Goal: Task Accomplishment & Management: Manage account settings

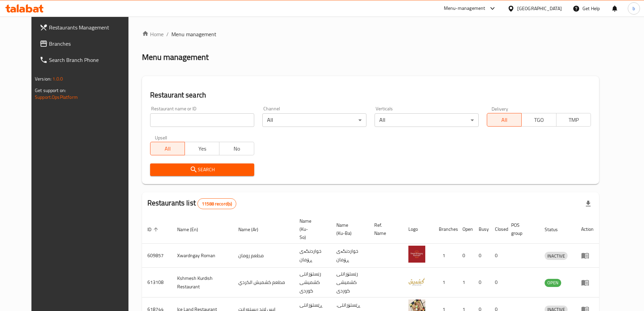
click at [69, 40] on span "Branches" at bounding box center [91, 44] width 85 height 8
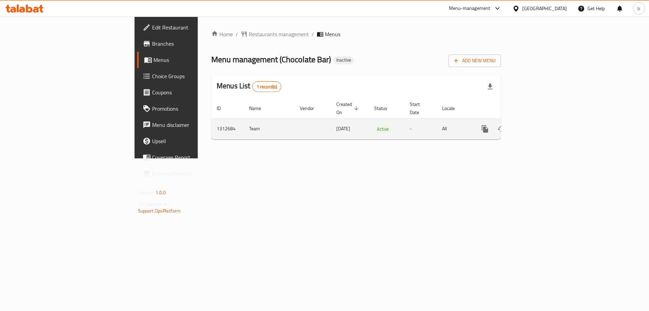
click at [537, 126] on icon "enhanced table" at bounding box center [534, 129] width 6 height 6
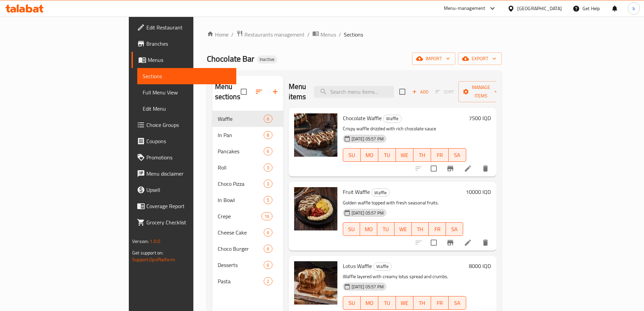
click at [143, 96] on span "Full Menu View" at bounding box center [187, 92] width 88 height 8
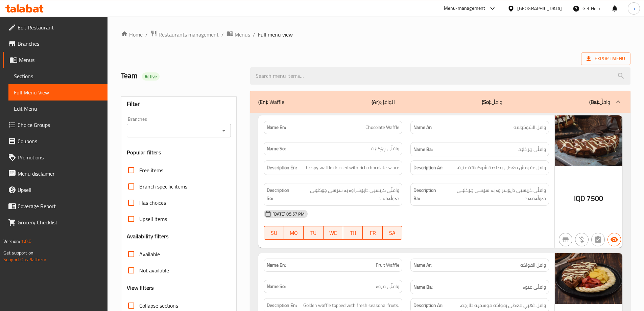
click at [221, 135] on button "Open" at bounding box center [223, 130] width 9 height 9
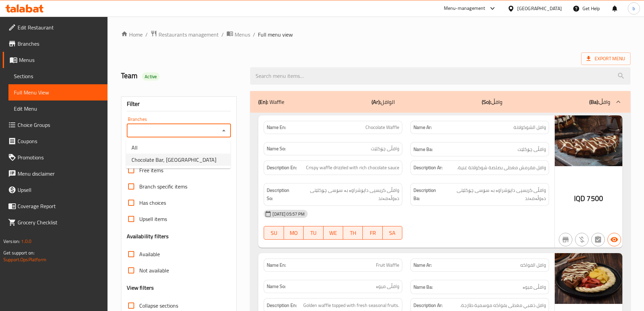
click at [168, 160] on span "Chocolate Bar, Malta Street" at bounding box center [174, 160] width 85 height 8
type input "Chocolate Bar, Malta Street"
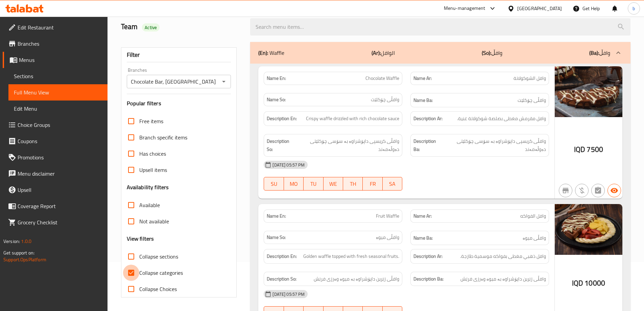
click at [130, 271] on input "Collapse categories" at bounding box center [131, 273] width 16 height 16
checkbox input "false"
click at [132, 251] on input "Collapse sections" at bounding box center [131, 256] width 16 height 16
checkbox input "true"
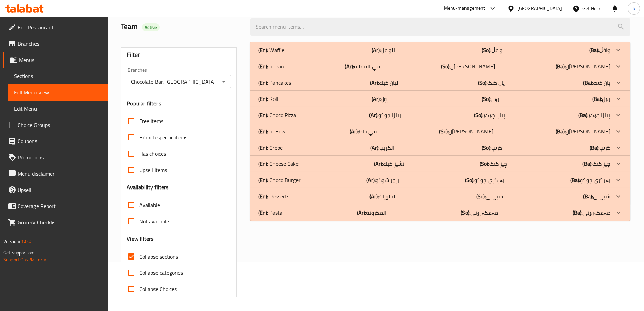
click at [497, 213] on p "(So): مەعکەرۆنی" at bounding box center [479, 212] width 37 height 8
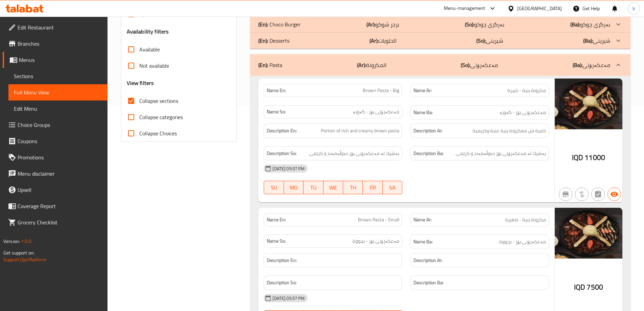
scroll to position [207, 0]
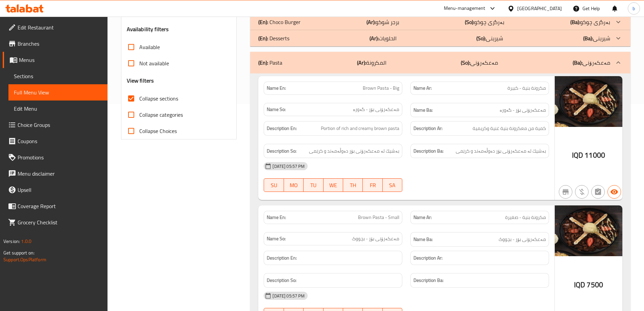
click at [526, 91] on span "مكرونة بنية - كبيرة" at bounding box center [527, 88] width 39 height 7
copy span "بنية"
click at [368, 88] on span "Brown Pasta - Big" at bounding box center [381, 88] width 37 height 7
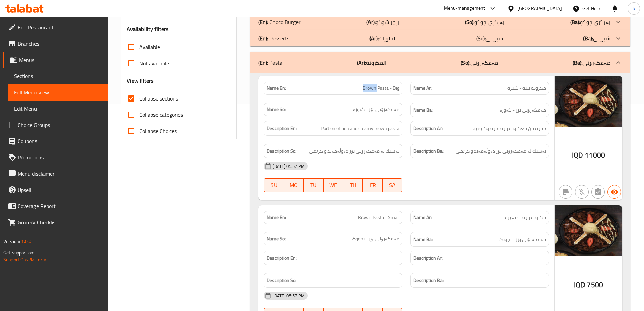
copy span "Brown"
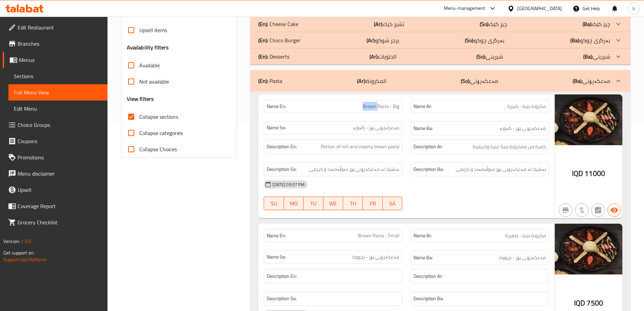
scroll to position [174, 0]
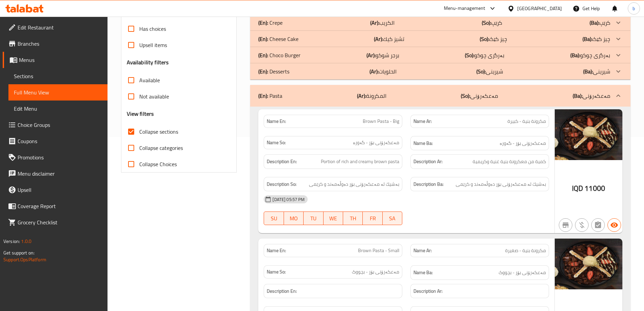
click at [381, 168] on div "Description En: Portion of rich and creamy brown pasta" at bounding box center [333, 161] width 139 height 15
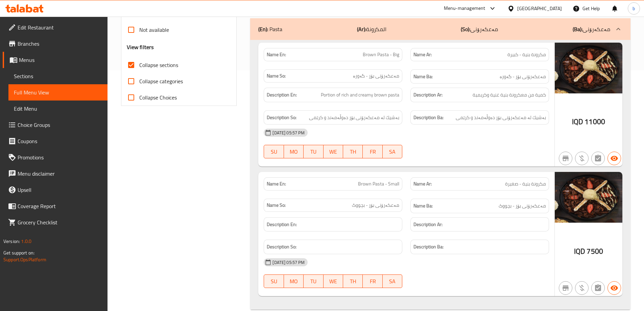
scroll to position [253, 0]
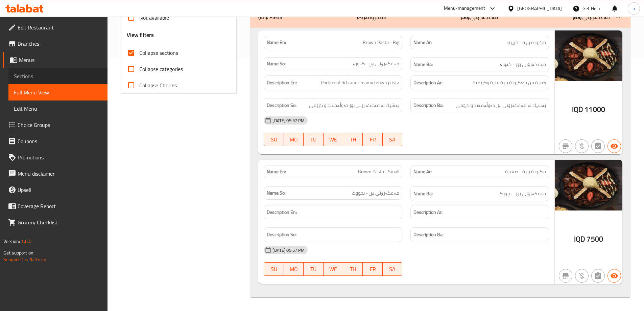
click at [36, 77] on span "Sections" at bounding box center [58, 76] width 88 height 8
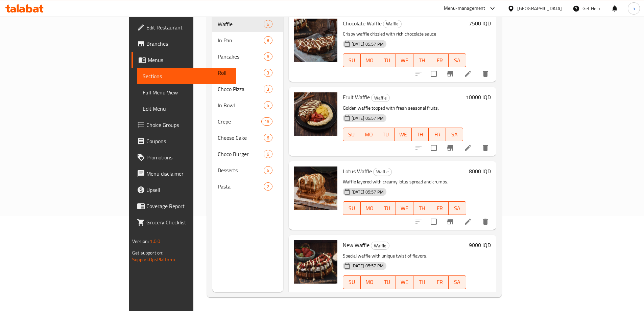
click at [212, 186] on nav "Waffle 6 In Pan 8 Pancakes 6 Roll 3 Choco Pizza 3 In Bowl 5 Crepe 16 Cheese Cak…" at bounding box center [247, 105] width 71 height 184
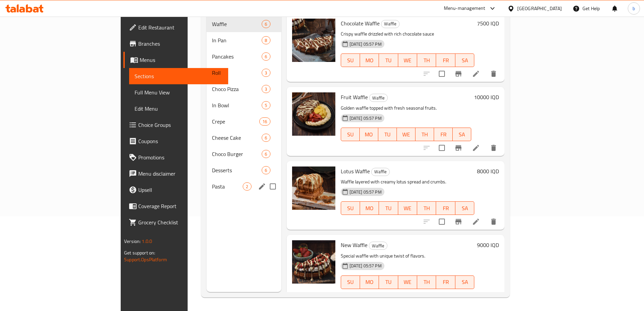
click at [212, 182] on span "Pasta" at bounding box center [227, 186] width 31 height 8
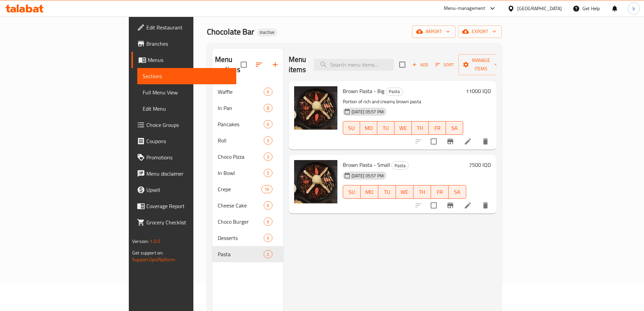
scroll to position [16, 0]
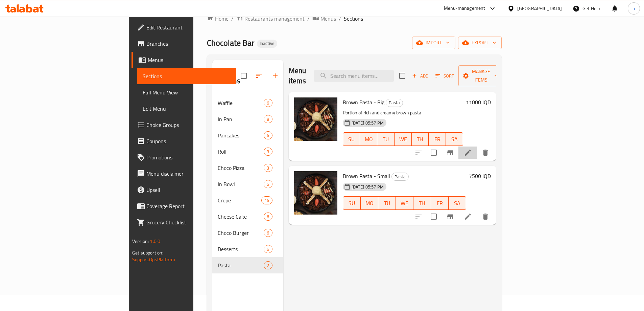
click at [478, 146] on li at bounding box center [468, 152] width 19 height 12
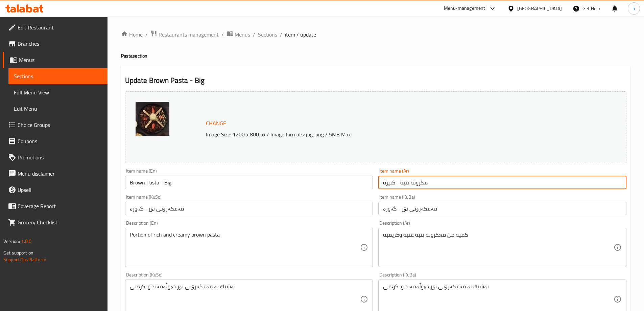
click at [405, 181] on input "مكرونة بنية - كبيرة" at bounding box center [503, 183] width 248 height 14
paste input "سمر"
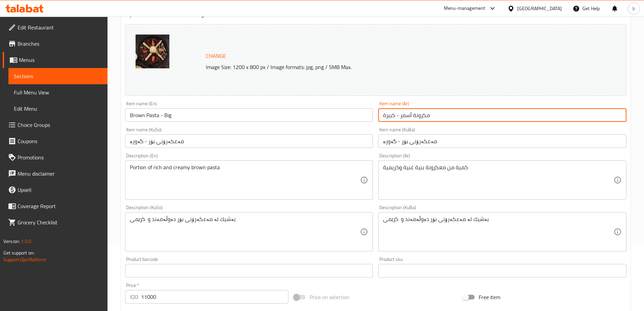
scroll to position [79, 0]
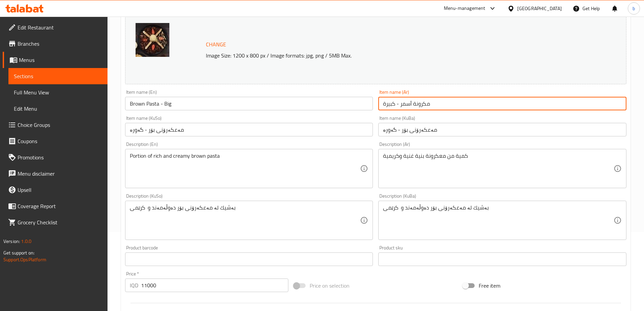
type input "مكرونة أسمر - كبيرة"
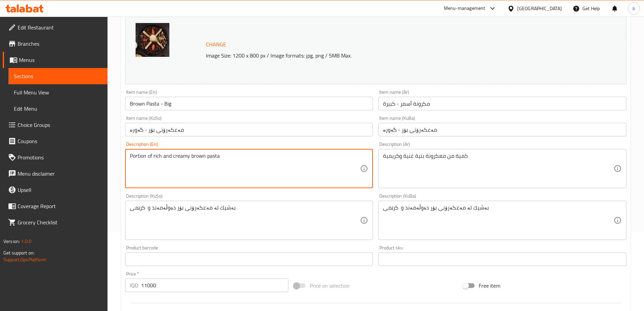
click at [139, 154] on textarea "Portion of rich and creamy brown pasta" at bounding box center [245, 169] width 231 height 32
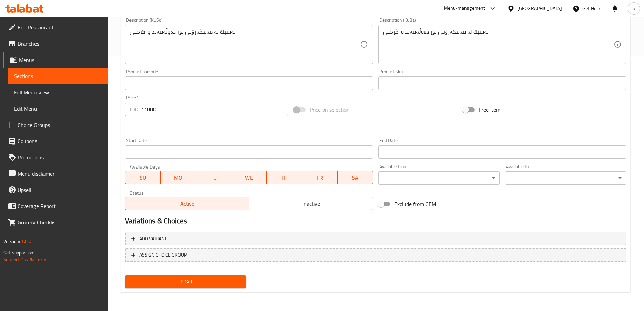
scroll to position [18, 0]
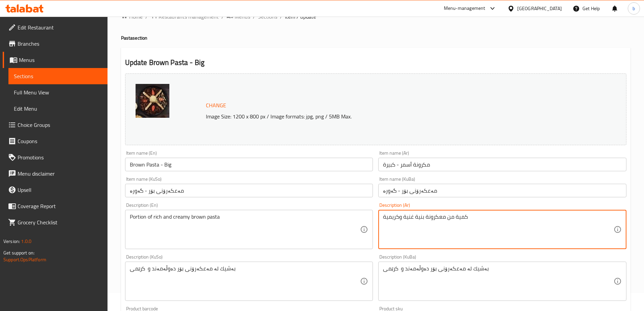
click at [422, 218] on textarea "كمية من معكرونة بنية غنية وكريمية" at bounding box center [498, 229] width 231 height 32
paste textarea "سمر"
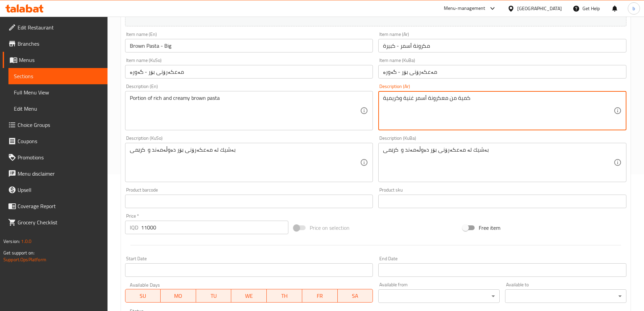
scroll to position [255, 0]
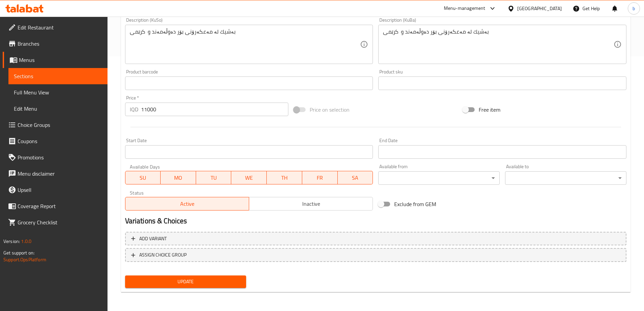
type textarea "كمية من معكرونة أسمر غنية وكريمية"
click at [233, 283] on span "Update" at bounding box center [186, 281] width 111 height 8
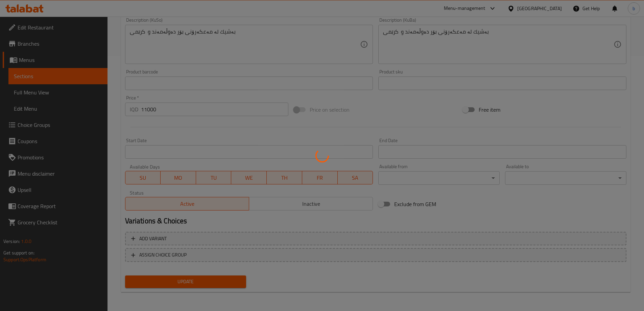
scroll to position [97, 0]
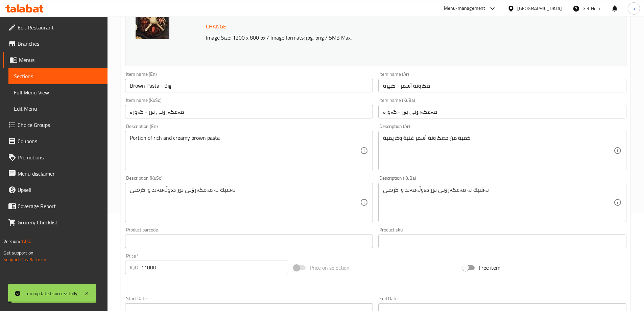
click at [69, 76] on span "Sections" at bounding box center [58, 76] width 88 height 8
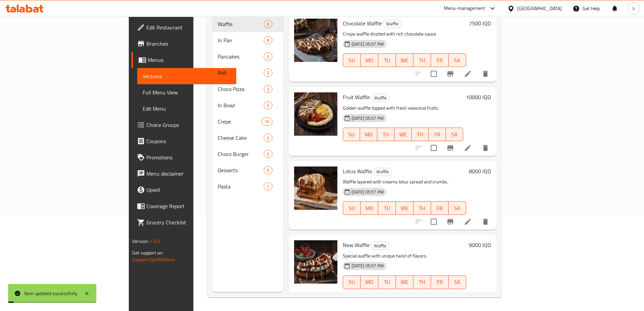
scroll to position [95, 0]
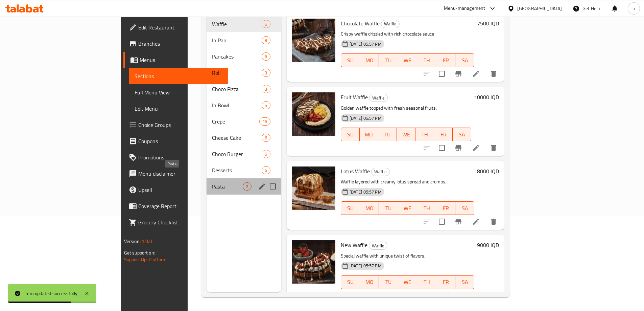
click at [212, 182] on span "Pasta" at bounding box center [227, 186] width 31 height 8
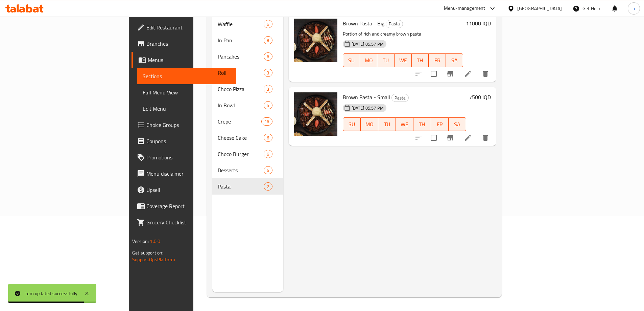
click at [478, 132] on li at bounding box center [468, 138] width 19 height 12
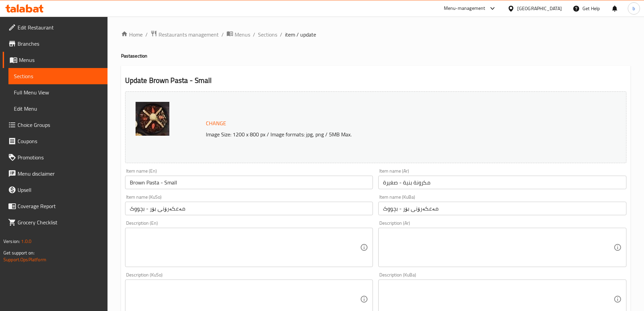
click at [409, 183] on input "مكرونة بنية - صغيرة" at bounding box center [503, 183] width 248 height 14
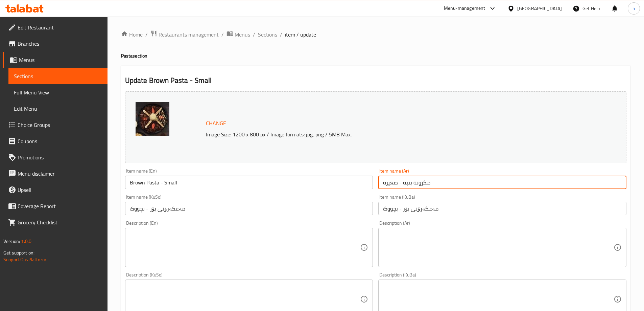
click at [409, 183] on input "مكرونة بنية - صغيرة" at bounding box center [503, 183] width 248 height 14
paste input "سمر"
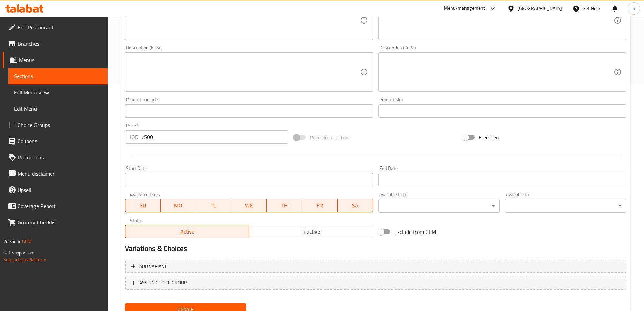
scroll to position [255, 0]
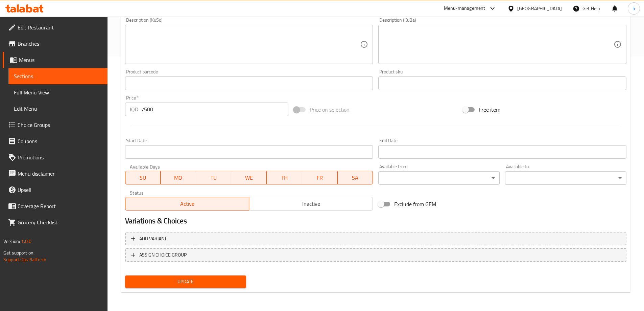
type input "مكرونة أسمر - صغيرة"
click at [226, 289] on div "Update" at bounding box center [185, 282] width 127 height 18
click at [224, 286] on button "Update" at bounding box center [185, 281] width 121 height 13
click at [42, 94] on span "Full Menu View" at bounding box center [58, 92] width 88 height 8
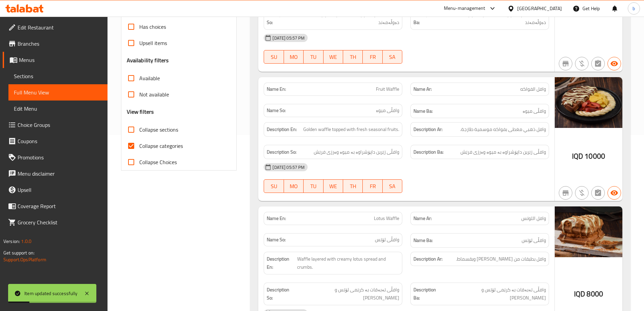
click at [133, 144] on input "Collapse categories" at bounding box center [131, 146] width 16 height 16
checkbox input "false"
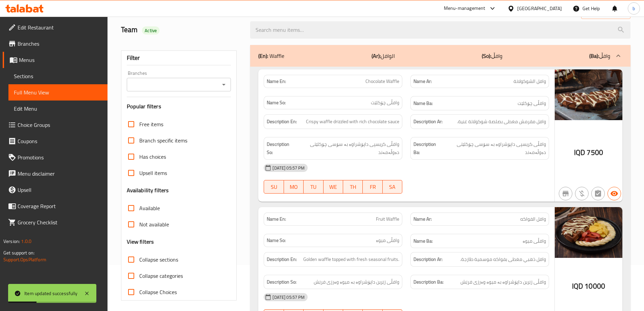
scroll to position [18, 0]
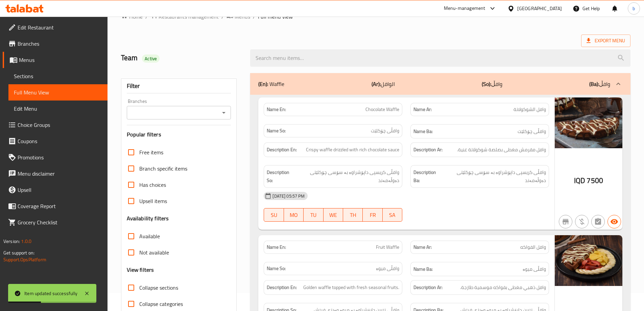
click at [228, 101] on div "Branches Branches" at bounding box center [179, 109] width 105 height 21
click at [222, 113] on icon "Open" at bounding box center [224, 113] width 8 height 8
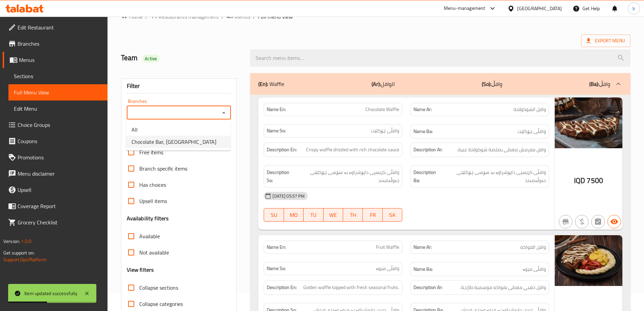
click at [161, 139] on span "Chocolate Bar, Malta Street" at bounding box center [174, 142] width 85 height 8
type input "Chocolate Bar, Malta Street"
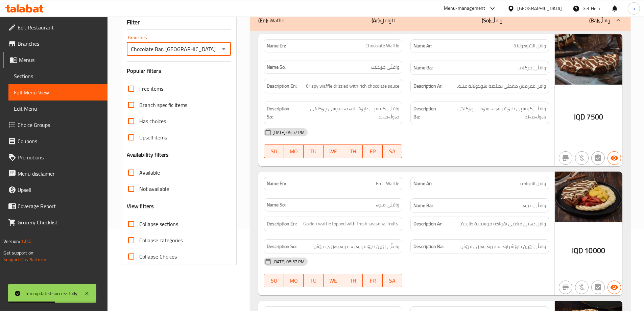
scroll to position [97, 0]
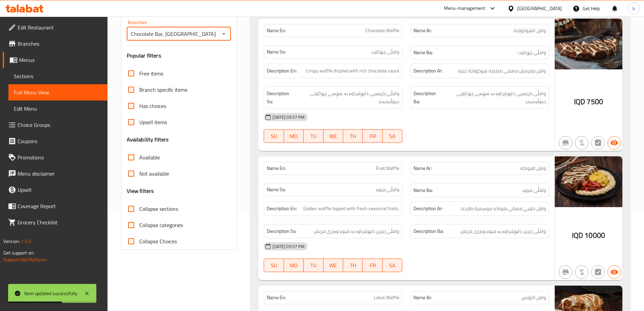
click at [135, 213] on input "Collapse sections" at bounding box center [131, 209] width 16 height 16
checkbox input "true"
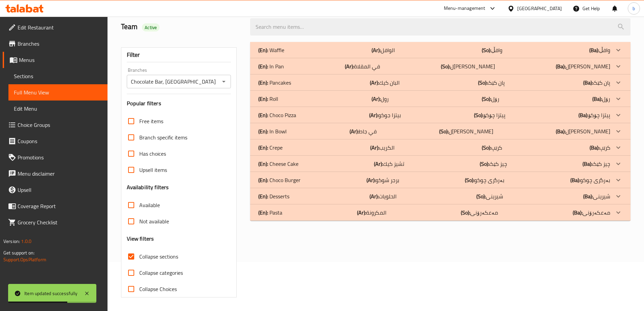
scroll to position [49, 0]
click at [547, 212] on div "(En): Pasta (Ar): المكرونة (So): مەعکەرۆنی (Ba): مەعکەرۆنی" at bounding box center [434, 212] width 352 height 8
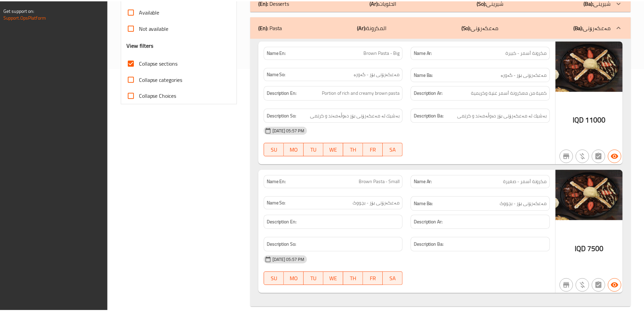
scroll to position [253, 0]
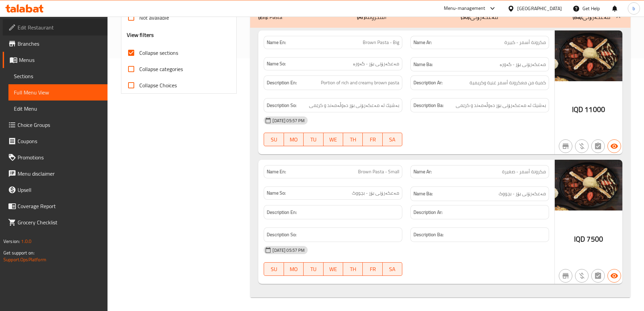
click at [34, 25] on span "Edit Restaurant" at bounding box center [60, 27] width 85 height 8
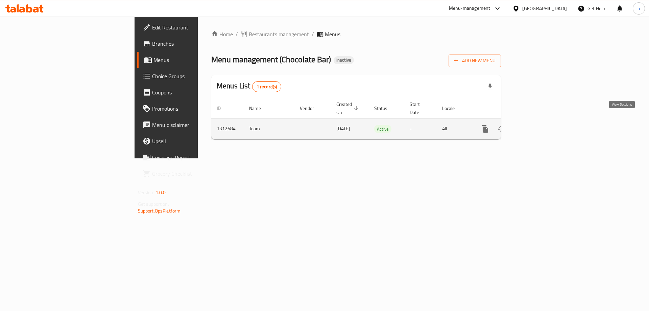
click at [542, 121] on link "enhanced table" at bounding box center [534, 129] width 16 height 16
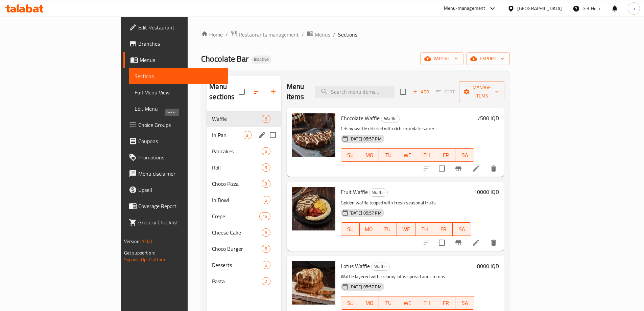
click at [212, 131] on span "In Pan" at bounding box center [227, 135] width 31 height 8
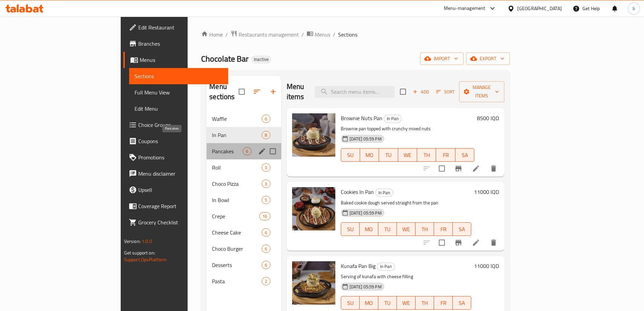
click at [212, 147] on span "Pancakes" at bounding box center [227, 151] width 31 height 8
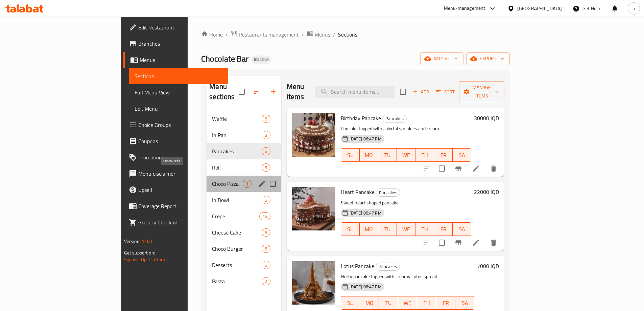
click at [212, 180] on span "Choco Pizza" at bounding box center [227, 184] width 31 height 8
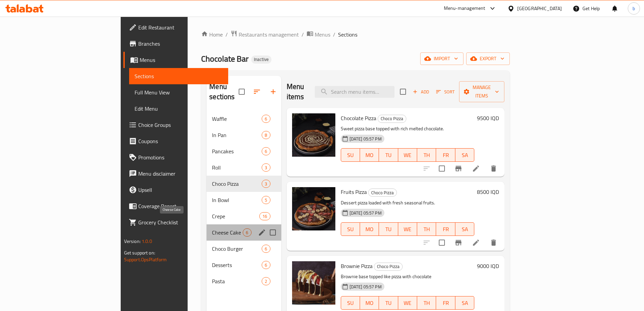
click at [212, 228] on span "Cheese Cake" at bounding box center [227, 232] width 31 height 8
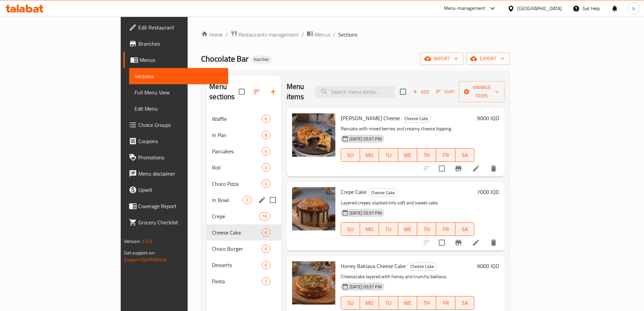
click at [207, 180] on div "Choco Pizza 3" at bounding box center [244, 184] width 74 height 16
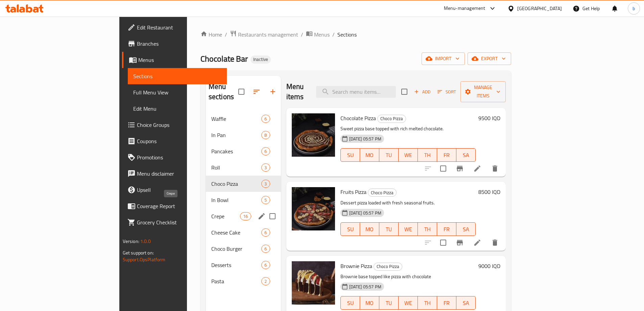
click at [206, 224] on div "Cheese Cake 6" at bounding box center [243, 232] width 75 height 16
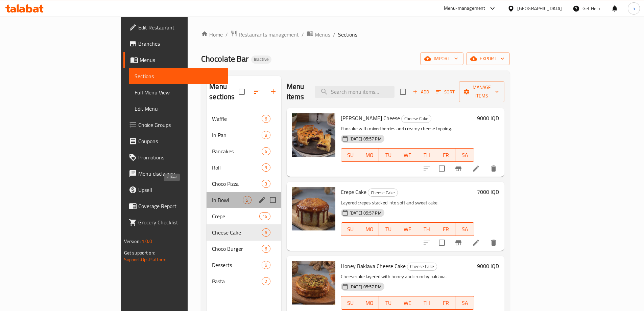
click at [212, 196] on span "In Bowl" at bounding box center [227, 200] width 31 height 8
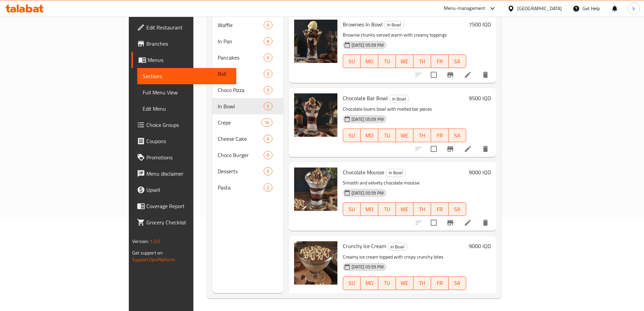
scroll to position [95, 0]
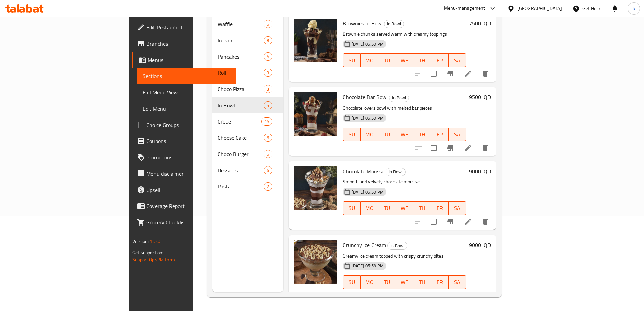
click at [132, 22] on link "Edit Restaurant" at bounding box center [184, 27] width 105 height 16
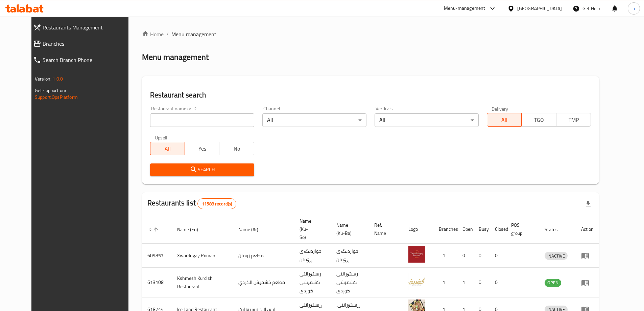
click at [44, 45] on span "Branches" at bounding box center [88, 44] width 91 height 8
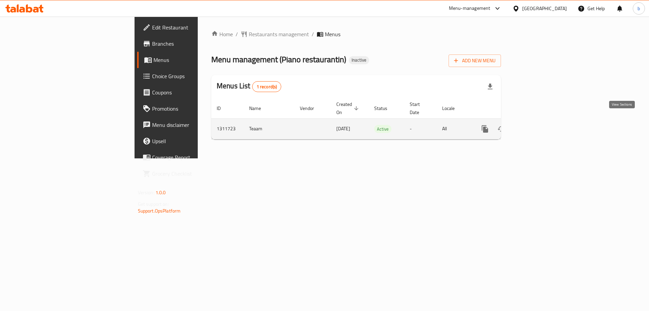
click at [538, 125] on icon "enhanced table" at bounding box center [534, 129] width 8 height 8
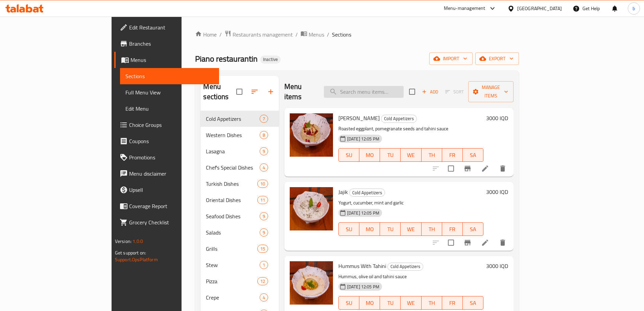
click at [401, 89] on input "search" at bounding box center [364, 92] width 80 height 12
paste input "Mineral Water"
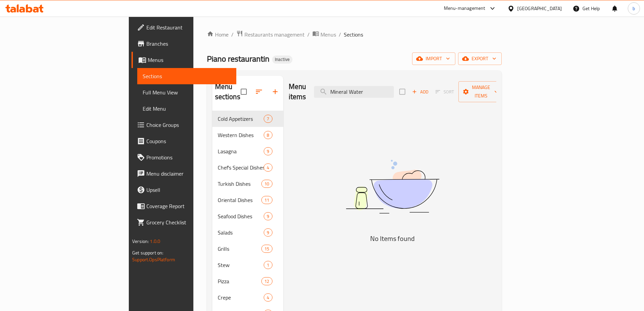
type input "Mineral Water"
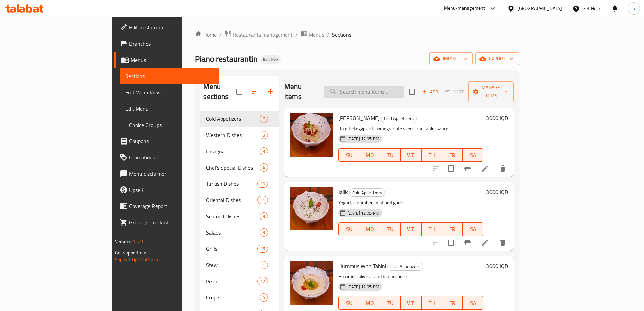
paste input "Fish Fille"
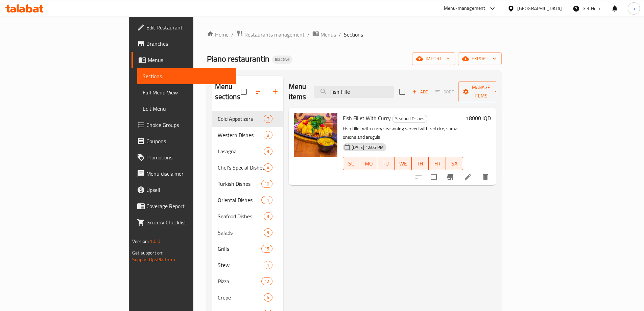
type input "Fish Fille"
click at [352, 244] on div "Menu items Fish Fille Add Sort Manage items Fish Fillet With Curry Seafood Dish…" at bounding box center [389, 231] width 213 height 311
drag, startPoint x: 405, startPoint y: 91, endPoint x: 298, endPoint y: 90, distance: 106.9
click at [313, 90] on div "Menu items Fish Fille Add Sort Manage items" at bounding box center [393, 92] width 208 height 32
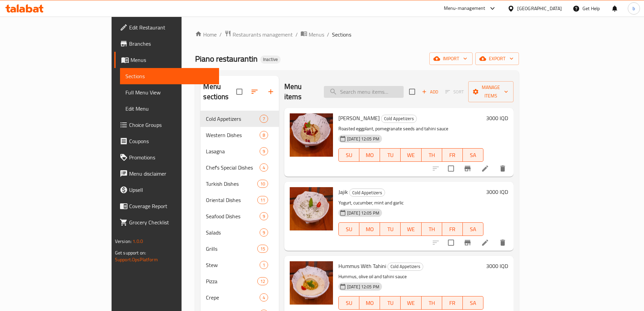
paste input "Meat Cordon Bleu"
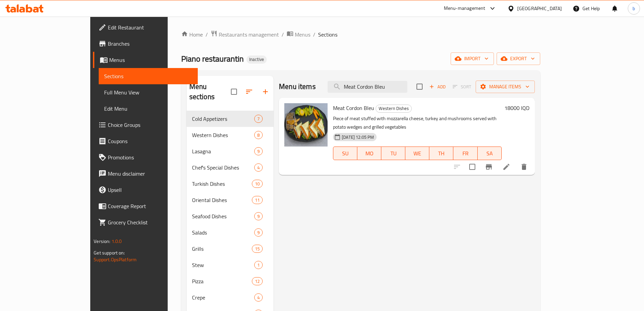
type input "Meat Cordon Bleu"
click at [104, 90] on span "Full Menu View" at bounding box center [148, 92] width 88 height 8
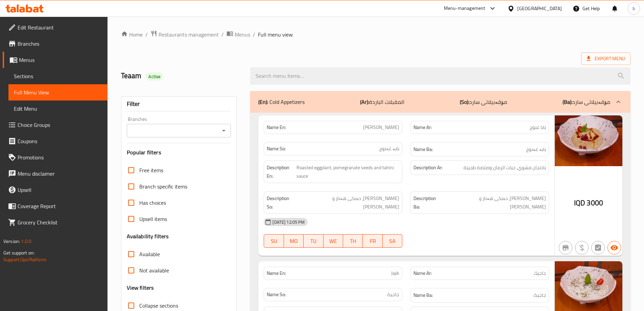
click at [224, 126] on button "Open" at bounding box center [223, 130] width 9 height 9
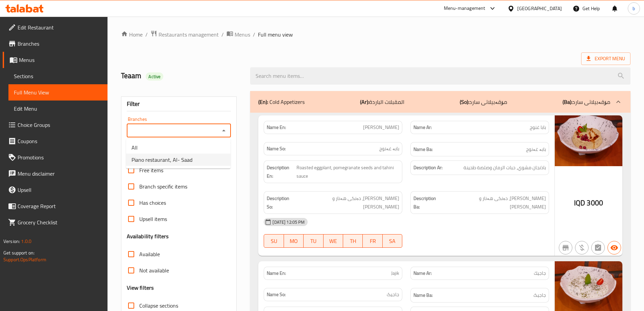
click at [189, 160] on span "Piano restaurant, Al- Saad" at bounding box center [162, 160] width 61 height 8
type input "Piano restaurant, Al- Saad"
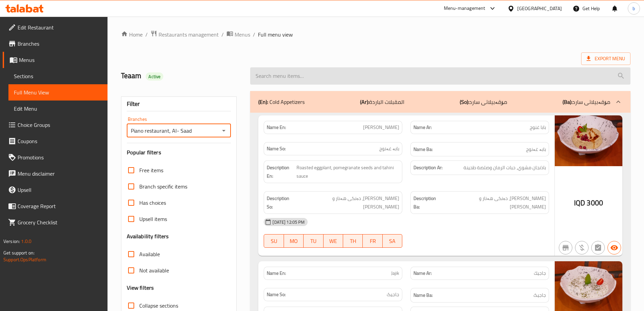
click at [332, 76] on input "search" at bounding box center [440, 75] width 381 height 17
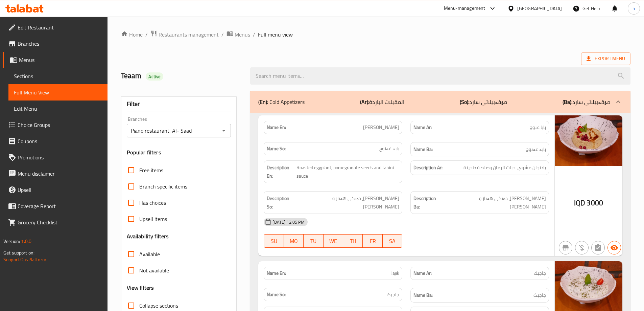
paste input "Large BBQ Chicken Pizza"
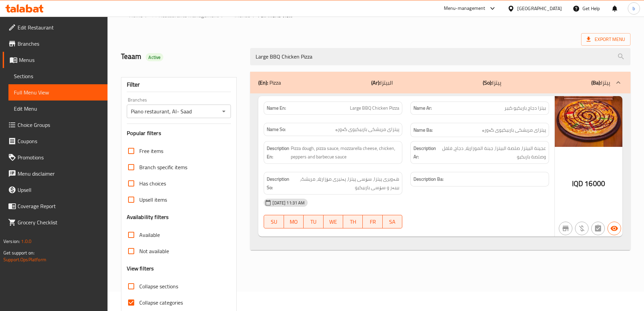
scroll to position [49, 0]
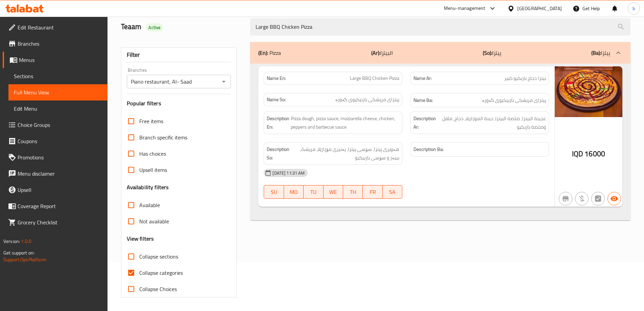
type input "Large BBQ Chicken Pizza"
click at [128, 273] on input "Collapse categories" at bounding box center [131, 273] width 16 height 16
checkbox input "false"
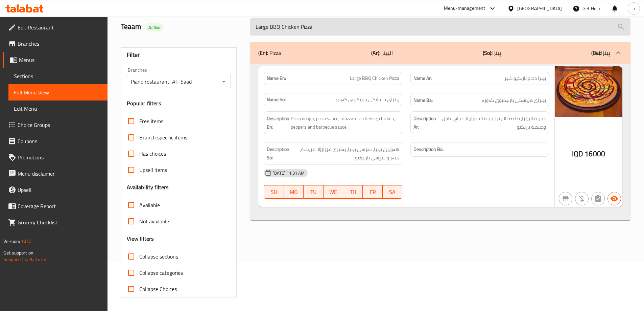
click at [376, 34] on input "Large BBQ Chicken Pizza" at bounding box center [440, 26] width 381 height 17
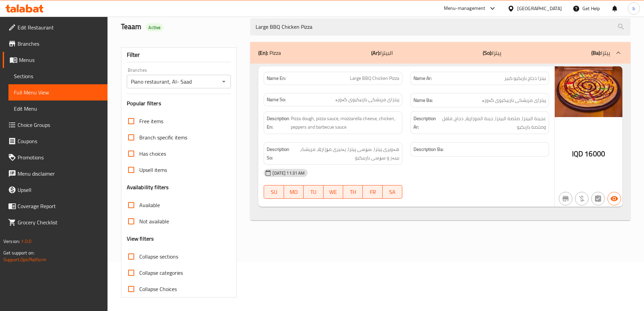
paste input "Ayran"
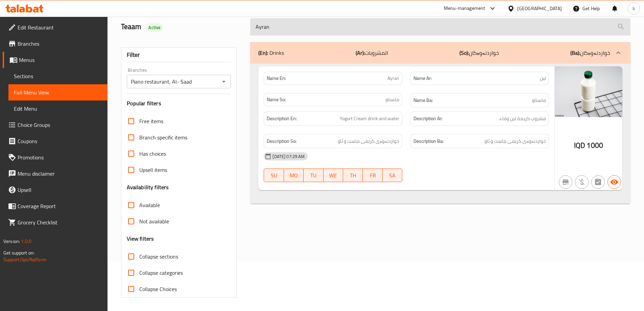
paste input "Oreo Crepe"
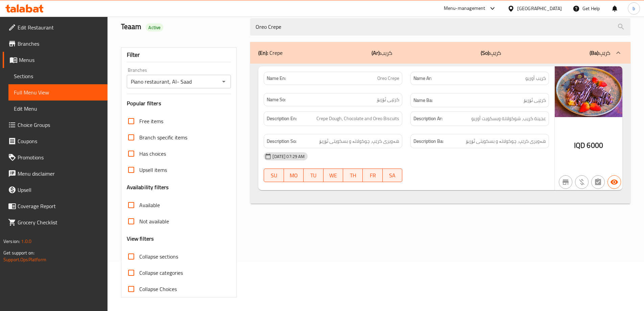
paste input "Medium Meat Pizza"
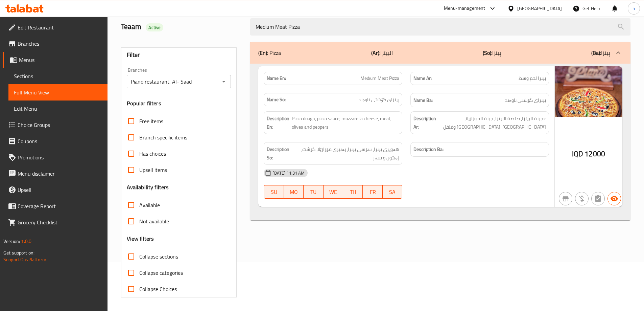
type input "Medium Meat Pizza"
click at [25, 11] on icon at bounding box center [24, 8] width 38 height 8
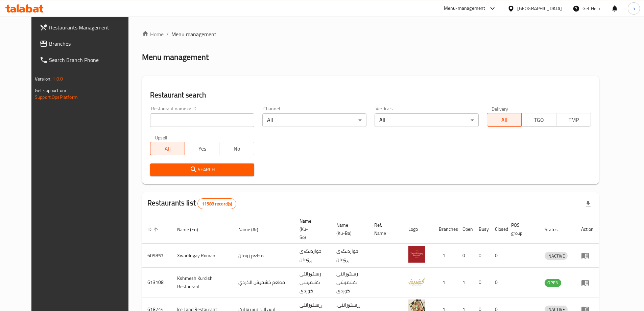
click at [49, 47] on span "Branches" at bounding box center [91, 44] width 85 height 8
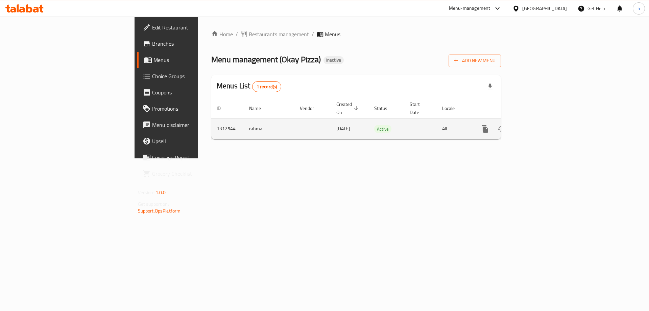
click at [542, 121] on link "enhanced table" at bounding box center [534, 129] width 16 height 16
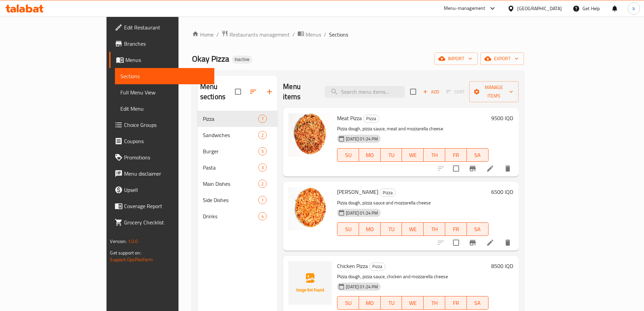
click at [120, 90] on span "Full Menu View" at bounding box center [164, 92] width 88 height 8
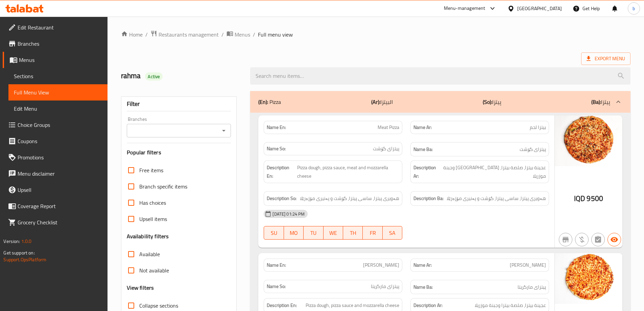
click at [225, 131] on icon "Open" at bounding box center [224, 131] width 8 height 8
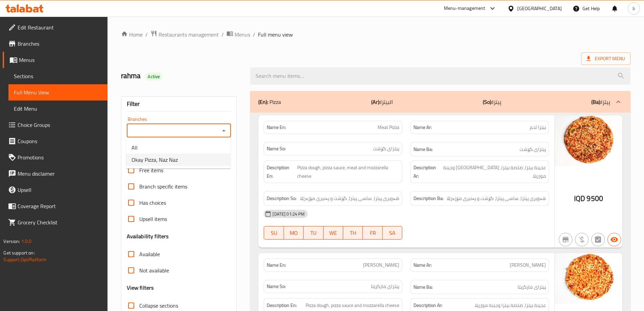
click at [161, 160] on span "Okay Pizza, Naz Naz" at bounding box center [155, 160] width 46 height 8
type input "Okay Pizza, Naz Naz"
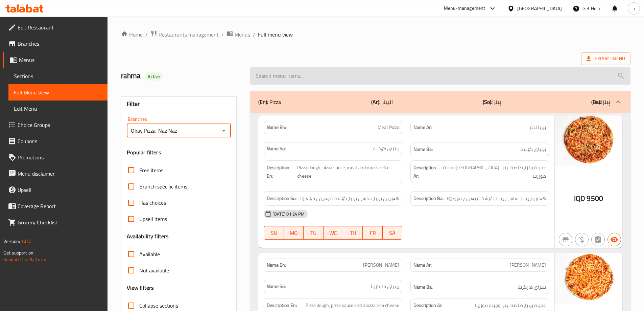
click at [312, 76] on input "search" at bounding box center [440, 75] width 381 height 17
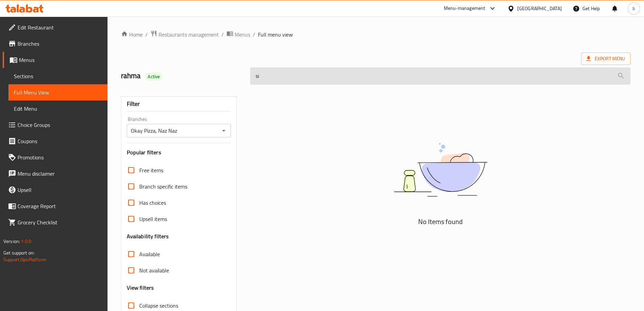
type input "s"
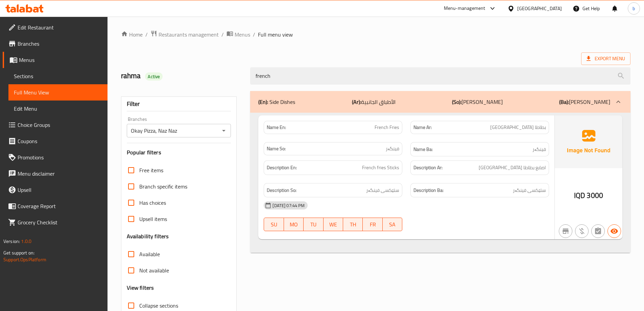
type input "french"
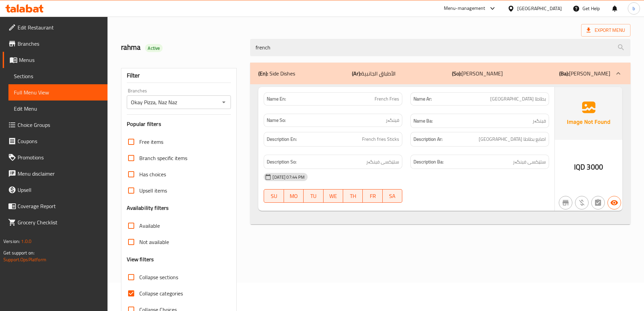
scroll to position [49, 0]
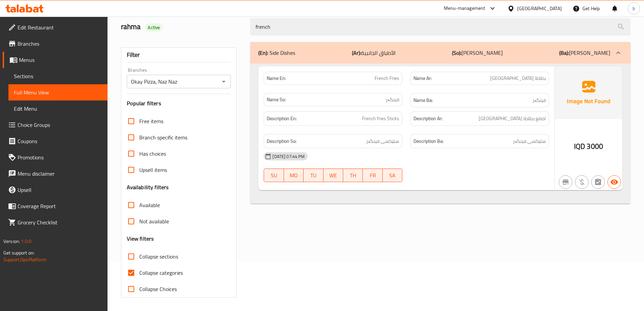
drag, startPoint x: 120, startPoint y: 273, endPoint x: 126, endPoint y: 274, distance: 6.1
click at [120, 273] on div "Filter Branches Okay Pizza, Naz Naz Branches Popular filters Free items Branch …" at bounding box center [182, 170] width 130 height 264
click at [128, 274] on input "Collapse categories" at bounding box center [131, 273] width 16 height 16
checkbox input "false"
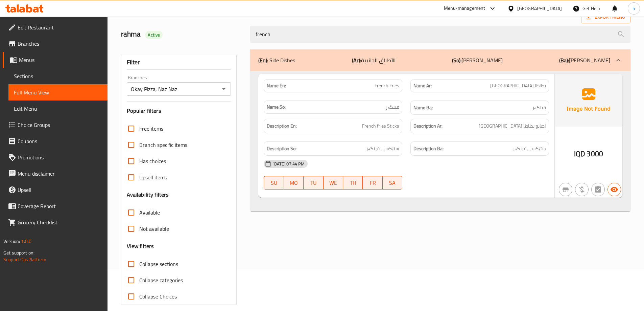
scroll to position [0, 0]
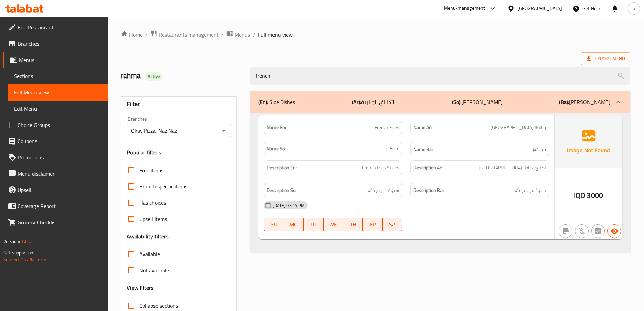
drag, startPoint x: 290, startPoint y: 79, endPoint x: 195, endPoint y: 80, distance: 94.4
click at [214, 78] on div "rahma Active french" at bounding box center [376, 76] width 518 height 30
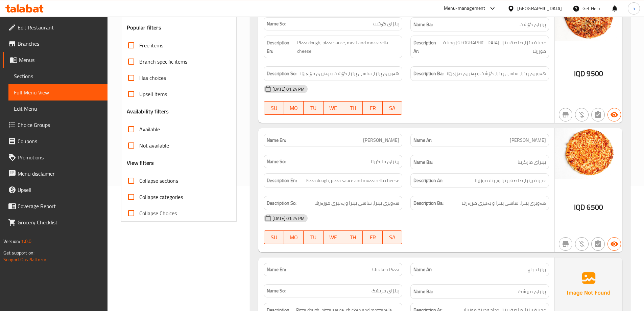
scroll to position [237, 0]
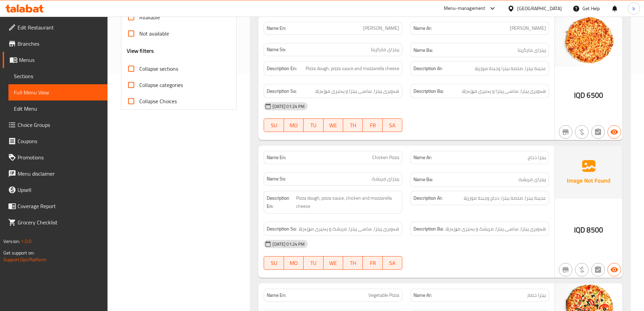
click at [128, 70] on input "Collapse sections" at bounding box center [131, 69] width 16 height 16
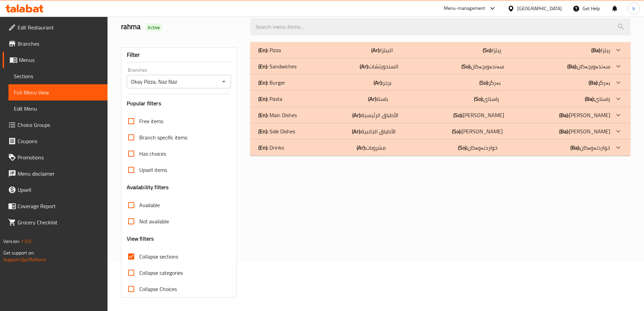
scroll to position [49, 0]
click at [432, 146] on div "(En): Drinks (Ar): مشروبات (So): خواردنەوەکان (Ba): خواردنەوەکان" at bounding box center [434, 147] width 352 height 8
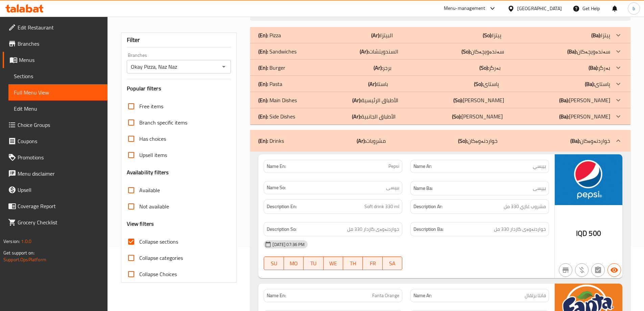
scroll to position [79, 0]
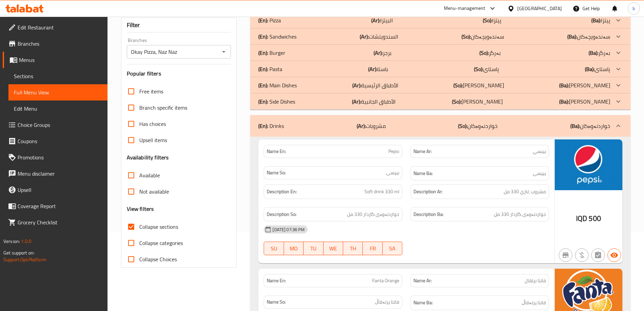
click at [134, 224] on input "Collapse sections" at bounding box center [131, 227] width 16 height 16
checkbox input "false"
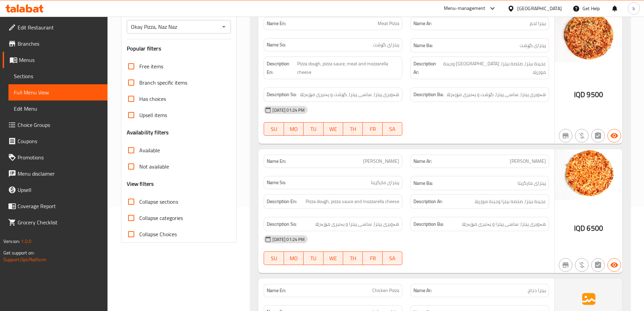
scroll to position [0, 0]
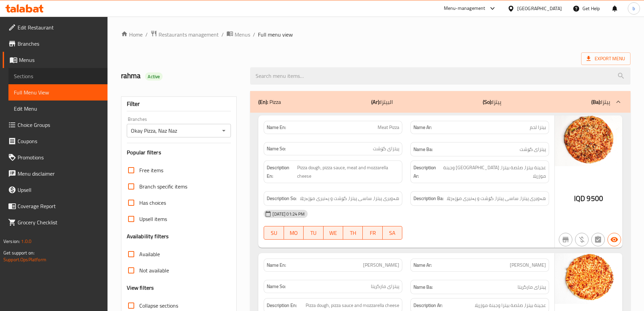
click at [66, 74] on span "Sections" at bounding box center [58, 76] width 88 height 8
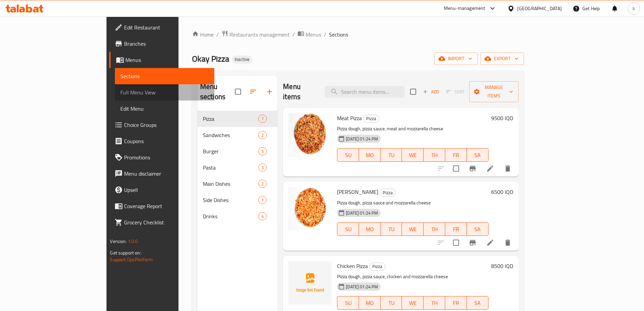
click at [120, 93] on span "Full Menu View" at bounding box center [164, 92] width 88 height 8
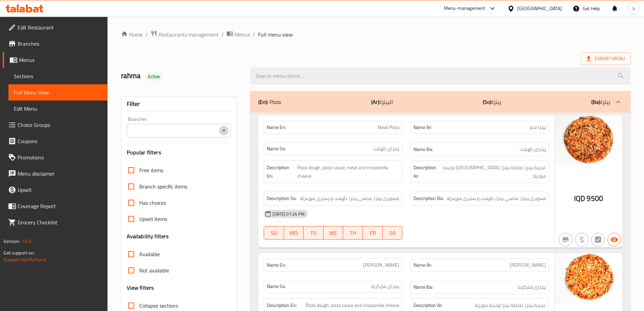
click at [226, 134] on icon "Open" at bounding box center [224, 131] width 8 height 8
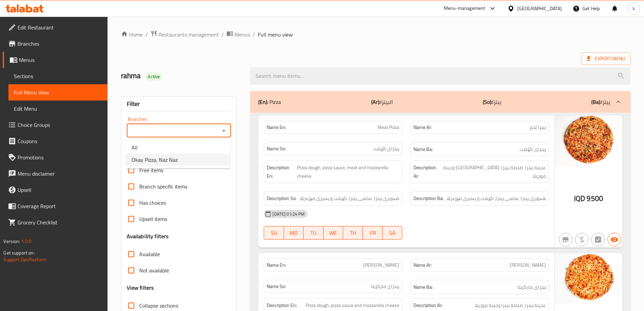
click at [153, 162] on span "Okay Pizza, Naz Naz" at bounding box center [155, 160] width 46 height 8
type input "Okay Pizza, Naz Naz"
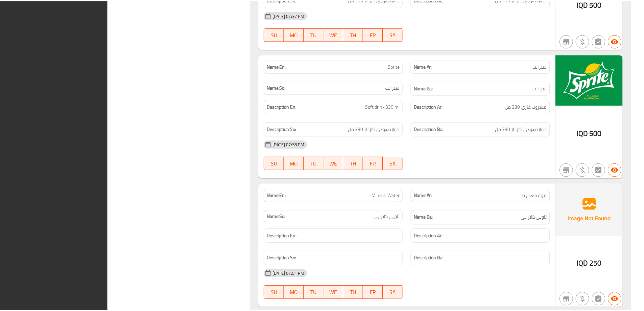
scroll to position [3407, 0]
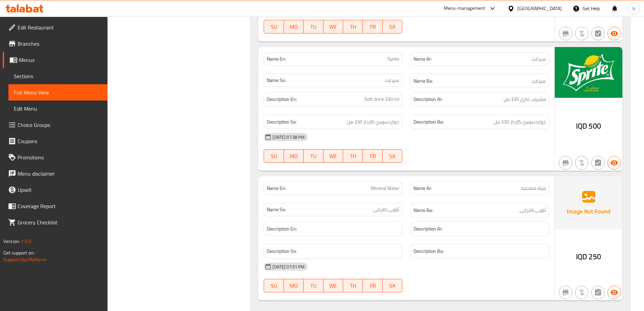
click at [20, 23] on span "Edit Restaurant" at bounding box center [60, 27] width 85 height 8
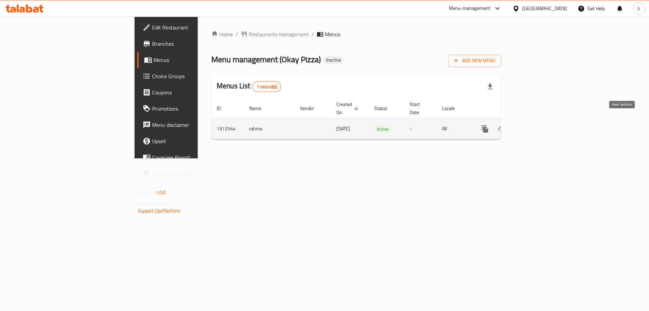
click at [537, 126] on icon "enhanced table" at bounding box center [534, 129] width 6 height 6
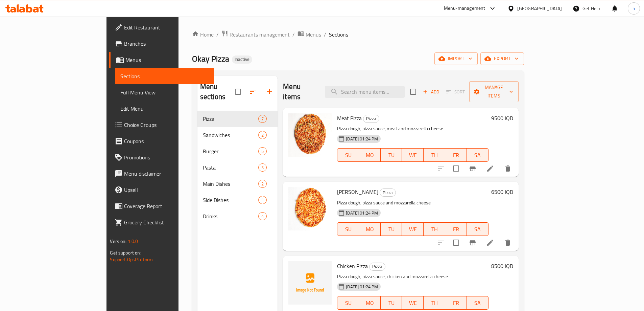
drag, startPoint x: 385, startPoint y: 75, endPoint x: 390, endPoint y: 79, distance: 6.2
click at [387, 77] on div "Menu sections Pizza 7 Sandwiches 2 Burger 5 Pasta 3 Main Dishes 2 Side Dishes 1…" at bounding box center [358, 231] width 332 height 322
drag, startPoint x: 390, startPoint y: 79, endPoint x: 393, endPoint y: 82, distance: 4.3
click at [390, 79] on div "Menu items Add Sort Manage items" at bounding box center [400, 92] width 235 height 32
click at [393, 86] on input "search" at bounding box center [365, 92] width 80 height 12
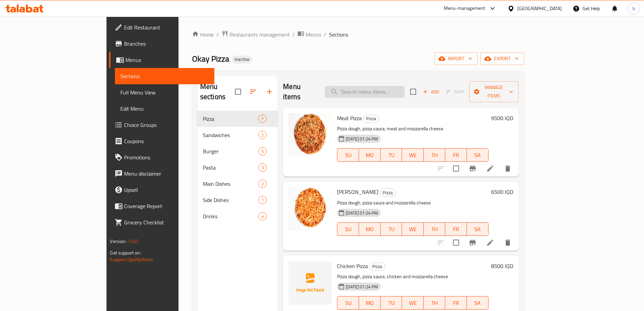
paste input "Vegetable Spaghett"
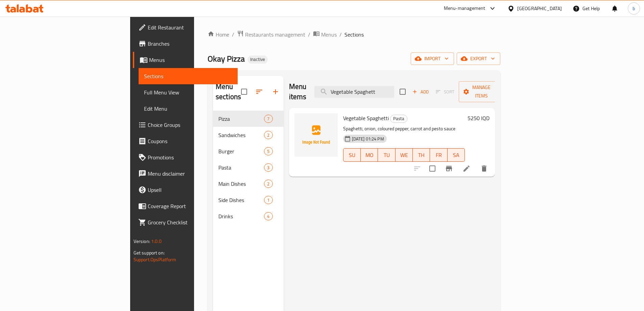
paste input "Chicken Spaghetti"
paste input "Meat Spaghetti"
type input "Meat Spaghetti"
click at [31, 4] on icon at bounding box center [24, 8] width 38 height 8
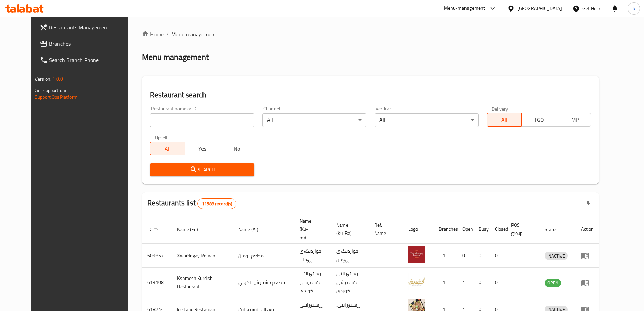
click at [49, 46] on span "Branches" at bounding box center [91, 44] width 85 height 8
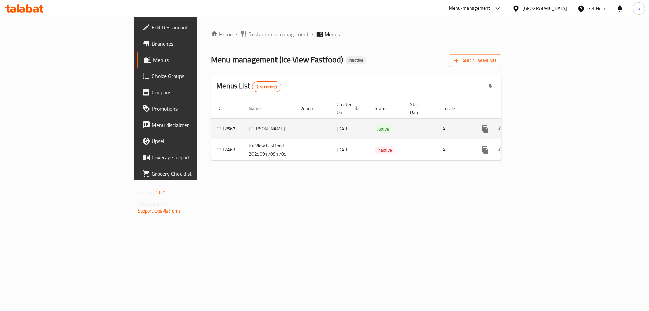
click at [539, 125] on icon "enhanced table" at bounding box center [534, 129] width 8 height 8
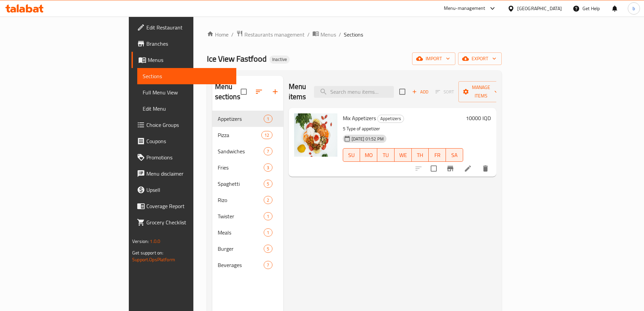
click at [143, 92] on span "Full Menu View" at bounding box center [187, 92] width 88 height 8
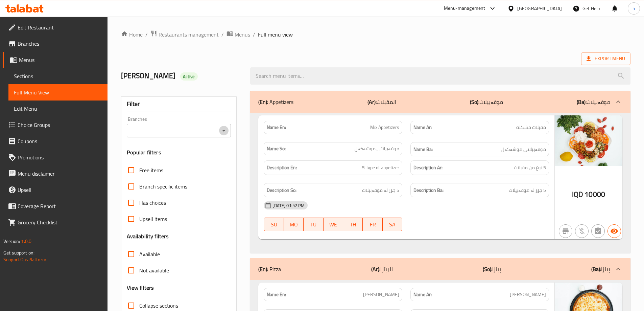
click at [223, 134] on icon "Open" at bounding box center [224, 131] width 8 height 8
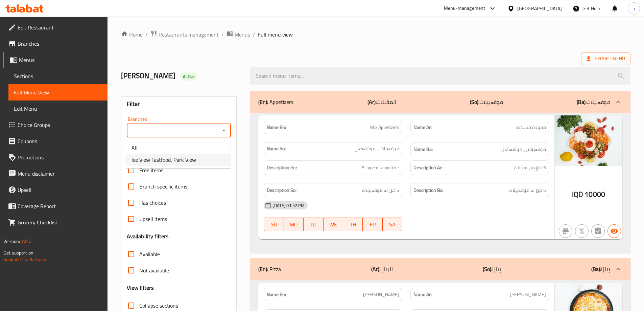
click at [203, 162] on li "Ice View Fastfood, Park View" at bounding box center [178, 160] width 105 height 12
type input "Ice View Fastfood, Park View"
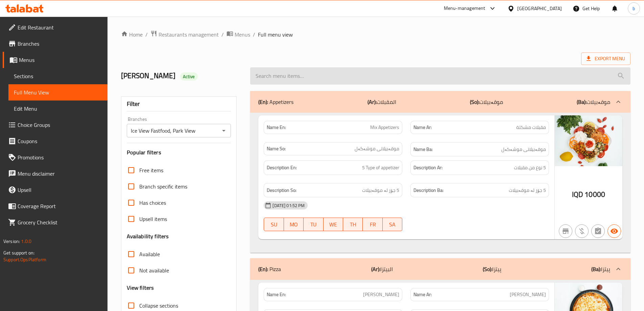
click at [320, 77] on input "search" at bounding box center [440, 75] width 381 height 17
paste input "Crunchy Burger"
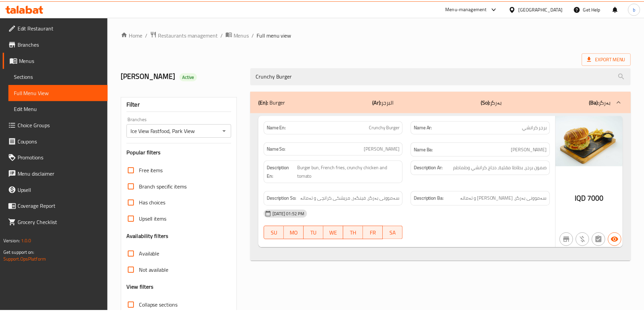
scroll to position [49, 0]
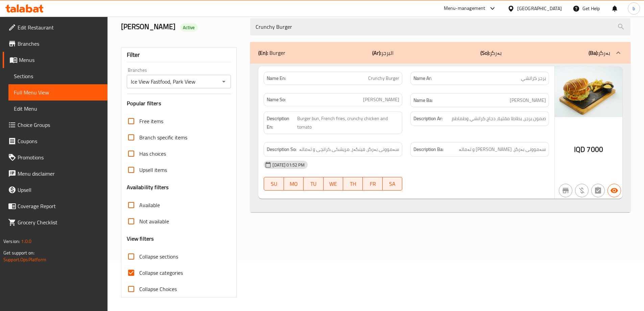
paste input "hicken"
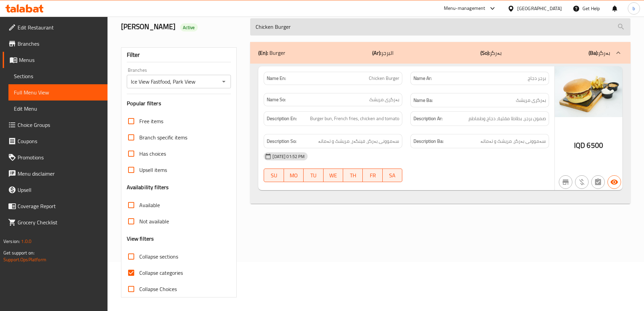
paste input "eese"
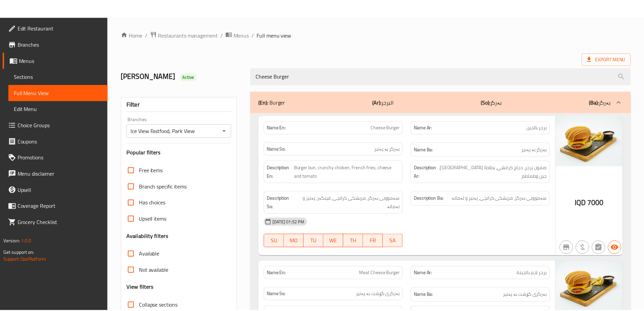
scroll to position [101, 0]
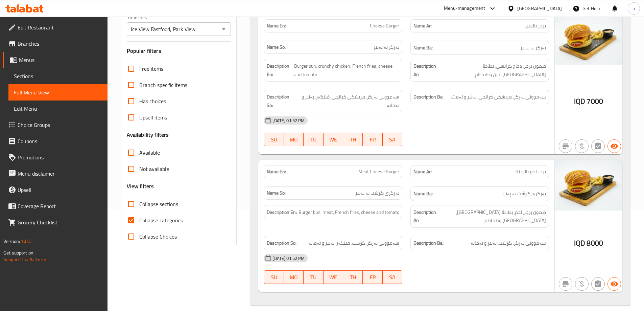
paste input "Meat"
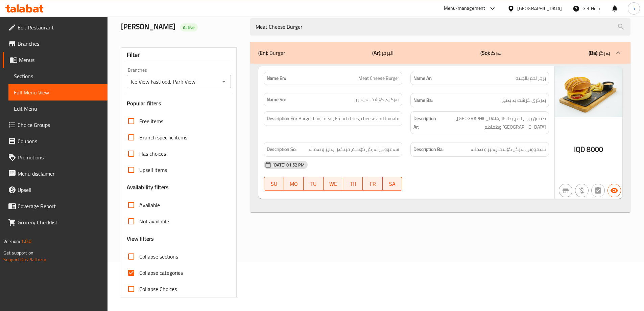
scroll to position [49, 0]
paste input "search"
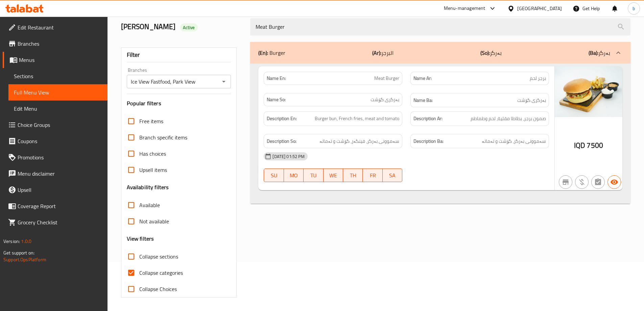
drag, startPoint x: 324, startPoint y: 28, endPoint x: 132, endPoint y: 29, distance: 191.5
click at [133, 28] on div "[PERSON_NAME] Active Meat Burger" at bounding box center [376, 27] width 518 height 30
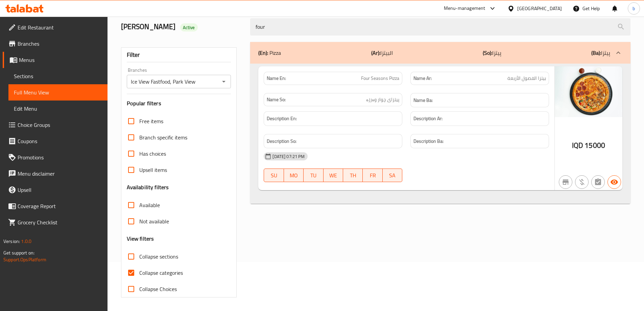
drag, startPoint x: 279, startPoint y: 27, endPoint x: 148, endPoint y: 18, distance: 131.6
click at [149, 18] on div "[PERSON_NAME] Active four" at bounding box center [376, 27] width 518 height 30
paste input "Crunchy [PERSON_NAME]"
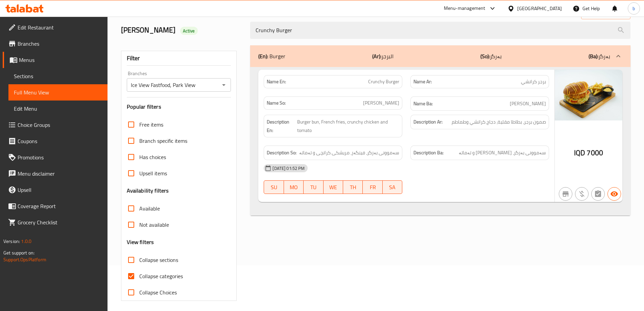
scroll to position [0, 0]
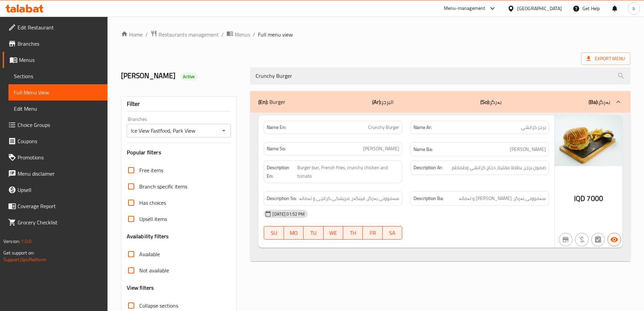
drag, startPoint x: 297, startPoint y: 74, endPoint x: 170, endPoint y: 84, distance: 127.2
click at [165, 84] on div "[PERSON_NAME] Active Crunchy Burger" at bounding box center [376, 76] width 518 height 30
paste input "hicken"
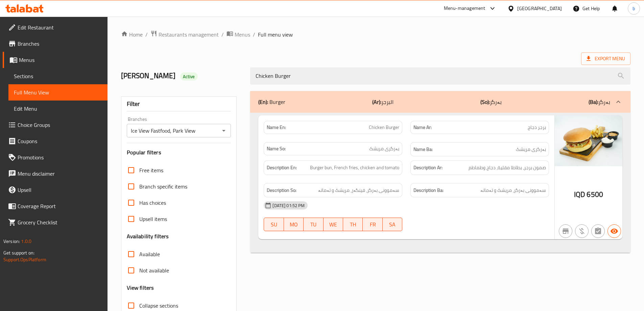
drag, startPoint x: 379, startPoint y: 73, endPoint x: 228, endPoint y: 72, distance: 151.2
click at [228, 72] on div "[PERSON_NAME] Active Chicken Burger" at bounding box center [376, 76] width 518 height 30
paste input "eese"
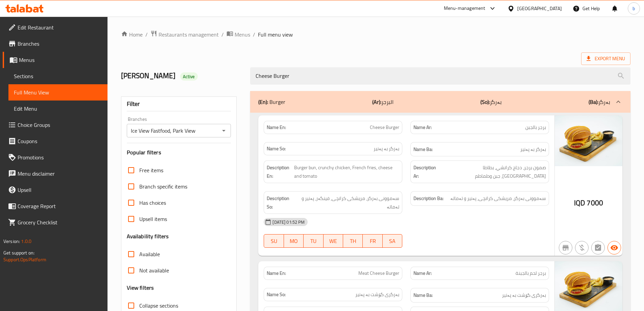
type input "Cheese Burger"
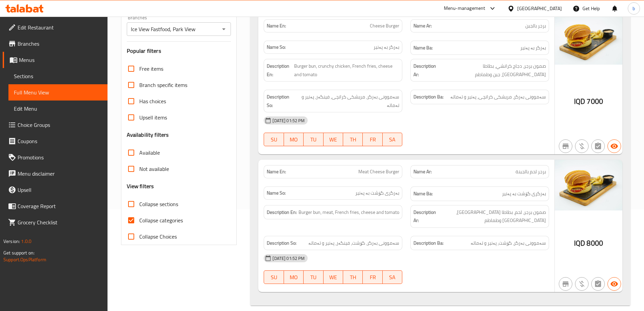
scroll to position [23, 0]
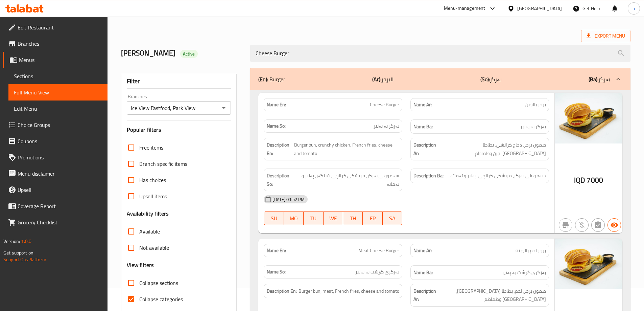
drag, startPoint x: 297, startPoint y: 53, endPoint x: 250, endPoint y: 54, distance: 47.4
click at [250, 54] on div "Cheese Burger" at bounding box center [440, 53] width 389 height 25
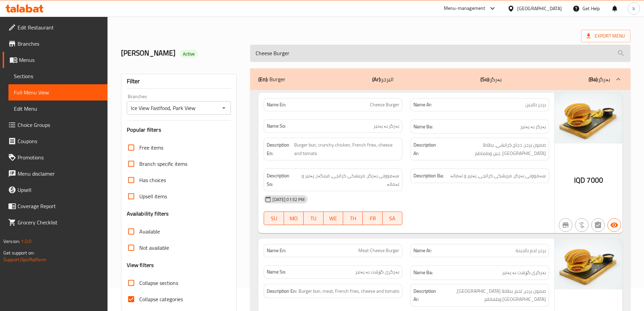
click at [305, 50] on input "Cheese Burger" at bounding box center [440, 53] width 381 height 17
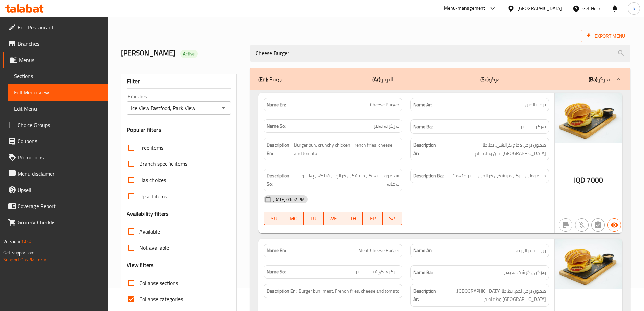
click at [201, 50] on div "[PERSON_NAME] Active Cheese Burger" at bounding box center [376, 53] width 518 height 30
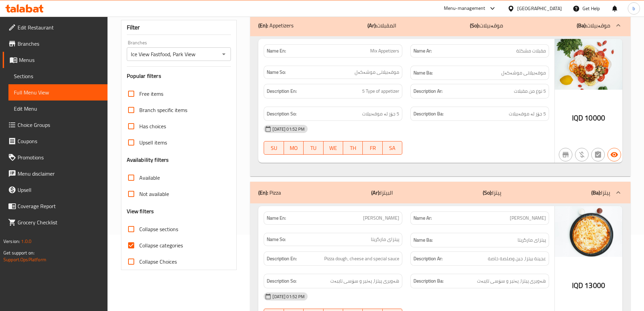
scroll to position [101, 0]
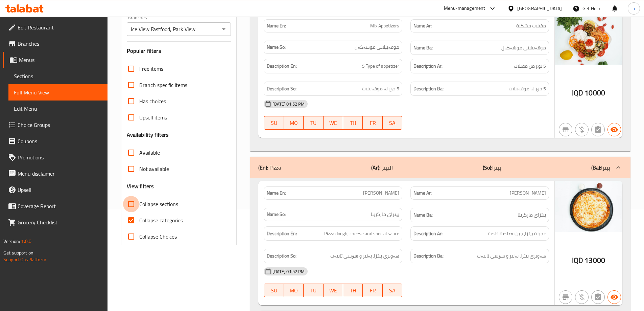
click at [131, 204] on input "Collapse sections" at bounding box center [131, 204] width 16 height 16
checkbox input "true"
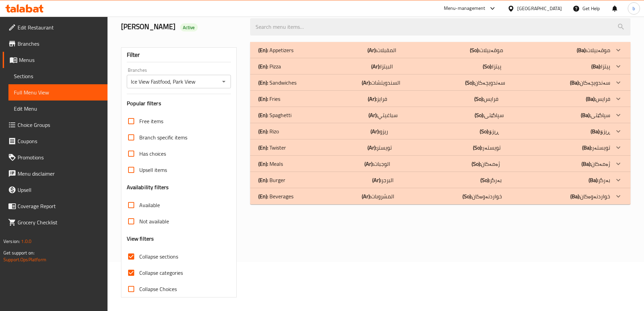
scroll to position [49, 0]
click at [408, 178] on div "(En): Burger (Ar): البرجر (So): بەرگر (Ba): بەرگر" at bounding box center [434, 180] width 352 height 8
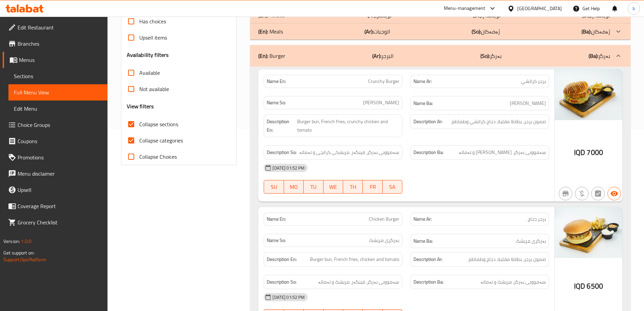
scroll to position [0, 0]
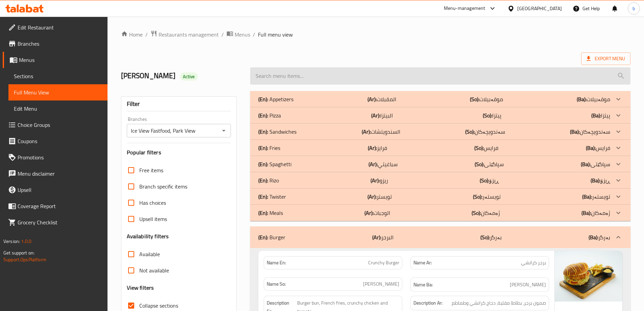
click at [316, 82] on input "search" at bounding box center [440, 75] width 381 height 17
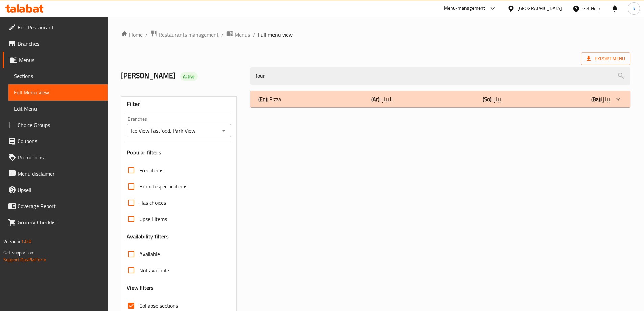
type input "four"
click at [366, 100] on div "(En): Pizza (Ar): البيتزا (So): پیتزا (Ba): پیتزا" at bounding box center [434, 99] width 352 height 8
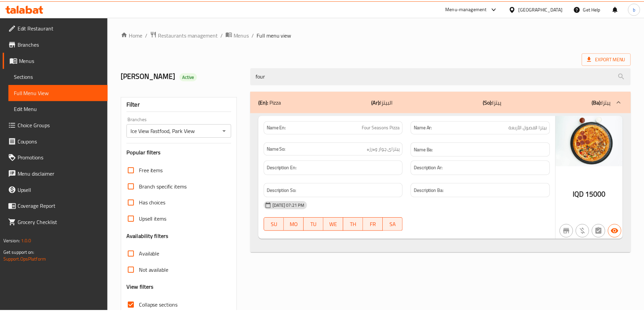
scroll to position [49, 0]
